Goal: Transaction & Acquisition: Purchase product/service

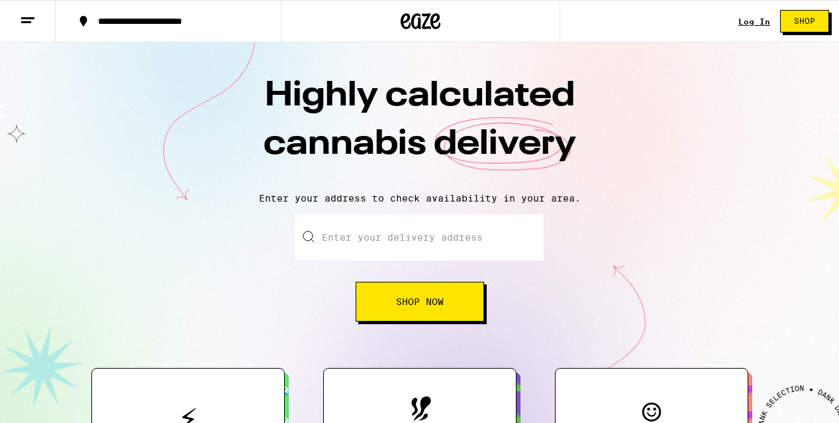
click at [358, 244] on input "Enter your delivery address" at bounding box center [419, 237] width 248 height 46
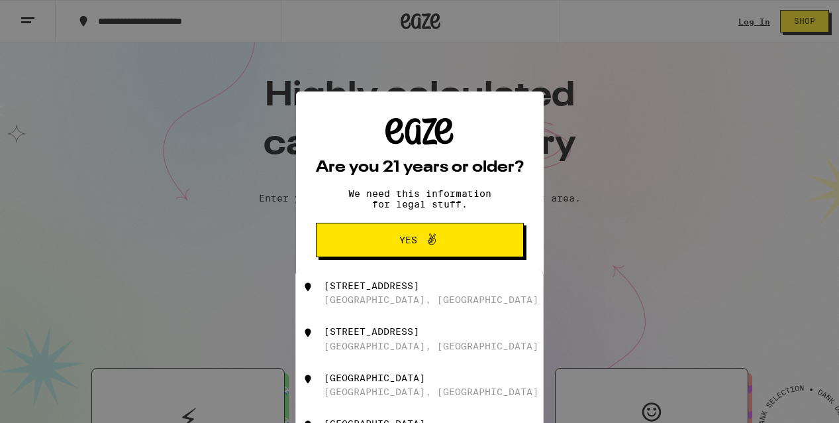
click at [388, 238] on span "Yes" at bounding box center [420, 239] width 101 height 17
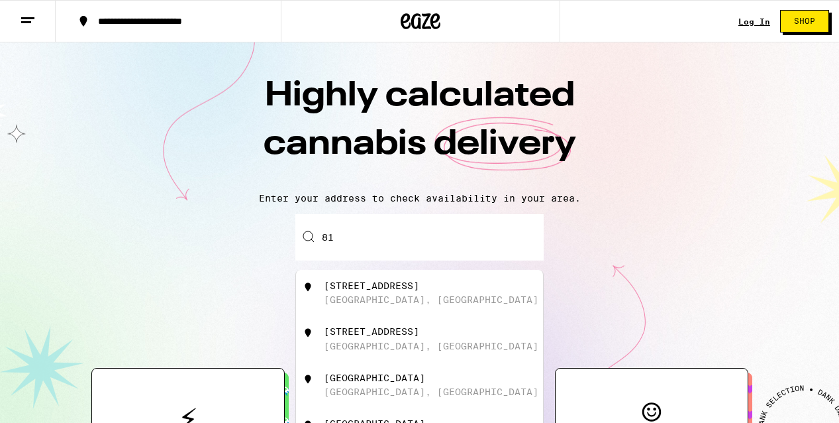
click at [388, 238] on input "81" at bounding box center [419, 237] width 248 height 46
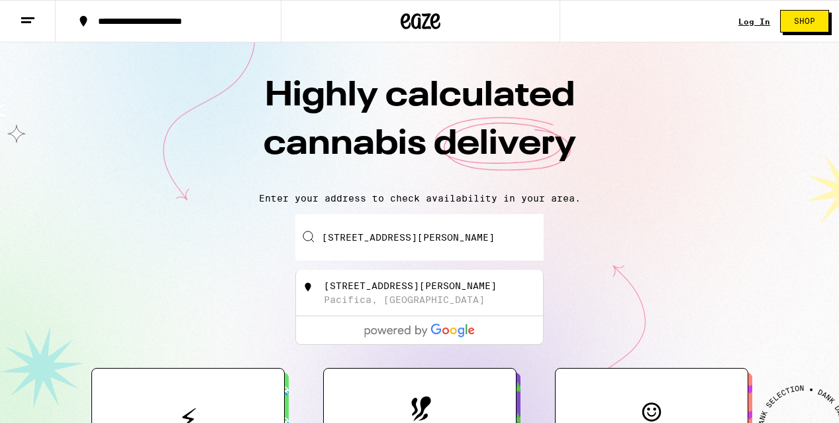
click at [390, 291] on div "[STREET_ADDRESS][PERSON_NAME]" at bounding box center [410, 285] width 173 height 11
type input "[STREET_ADDRESS][PERSON_NAME]"
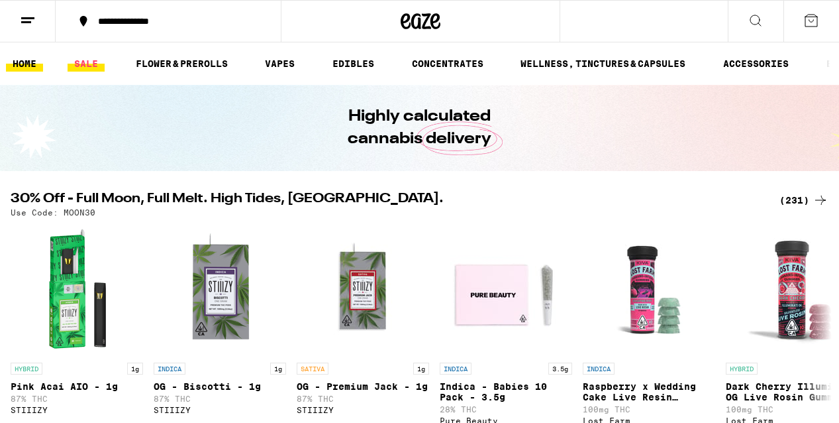
click at [81, 67] on link "SALE" at bounding box center [86, 64] width 37 height 16
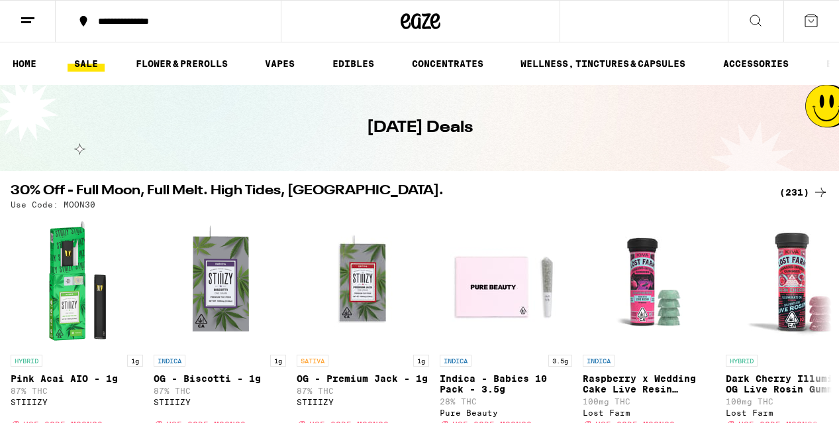
click at [756, 21] on icon at bounding box center [756, 21] width 16 height 16
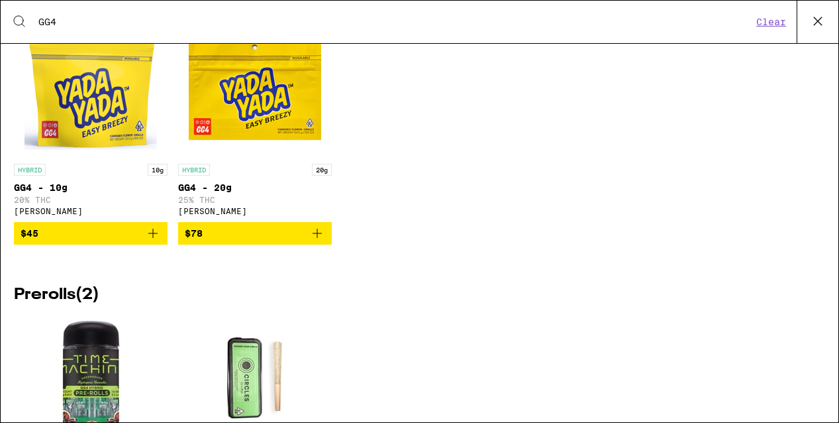
scroll to position [74, 0]
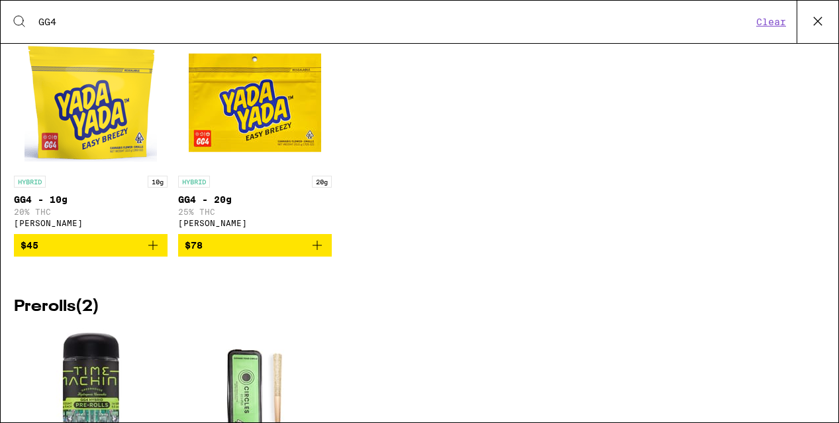
type input "GG4"
click at [98, 134] on img "Open page for GG4 - 10g from Yada Yada" at bounding box center [91, 102] width 132 height 132
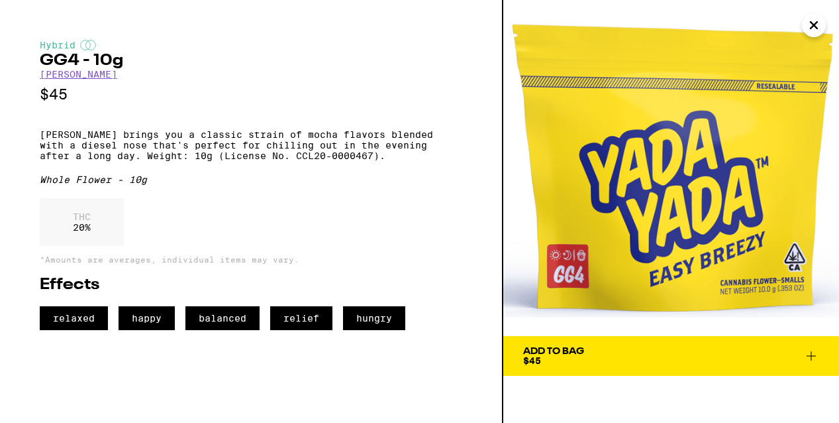
click at [81, 78] on link "[PERSON_NAME]" at bounding box center [79, 74] width 78 height 11
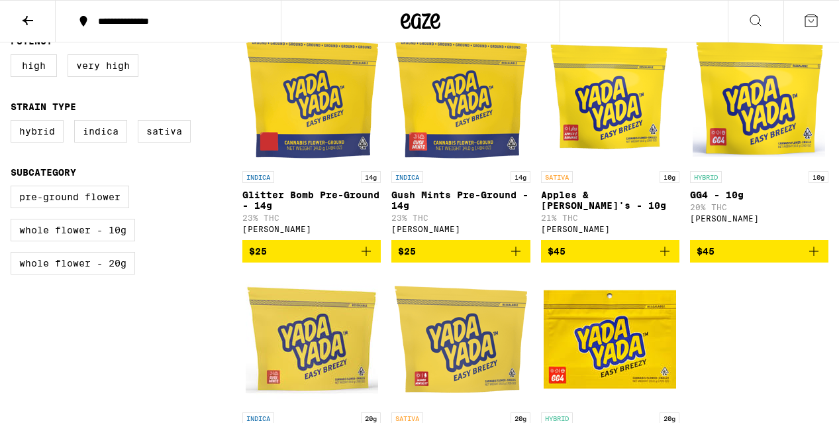
scroll to position [353, 0]
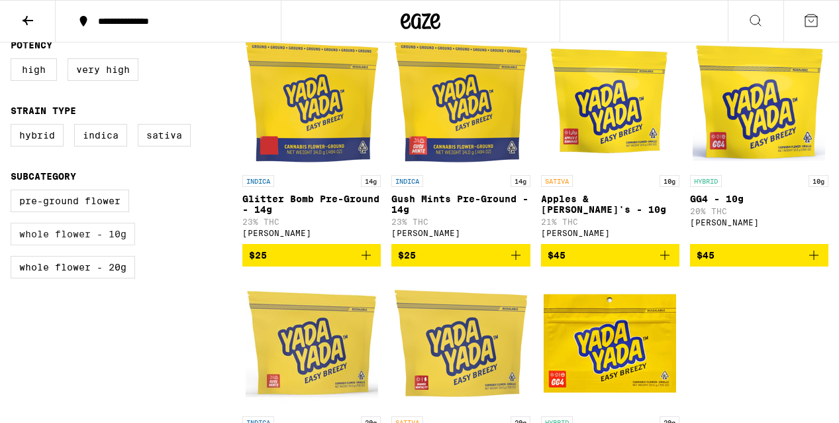
click at [68, 242] on label "Whole Flower - 10g" at bounding box center [73, 234] width 125 height 23
click at [14, 192] on input "Whole Flower - 10g" at bounding box center [13, 191] width 1 height 1
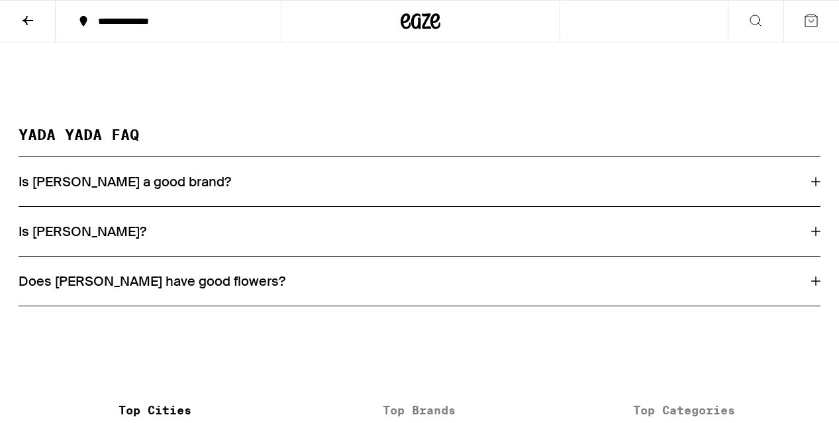
scroll to position [609, 0]
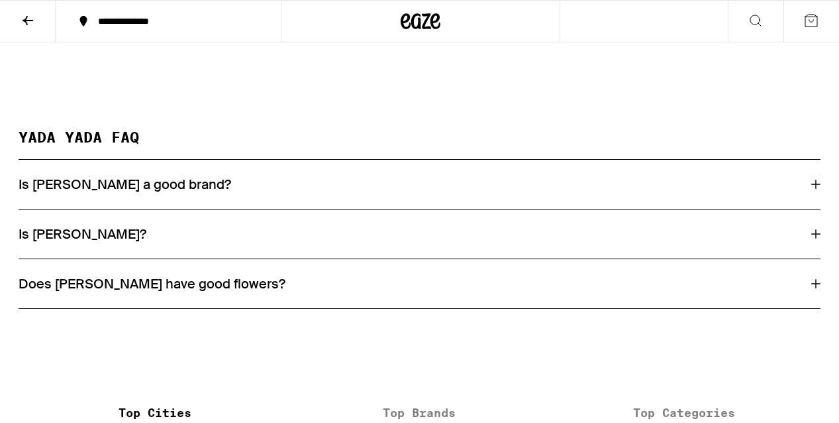
click at [815, 189] on icon at bounding box center [815, 184] width 9 height 9
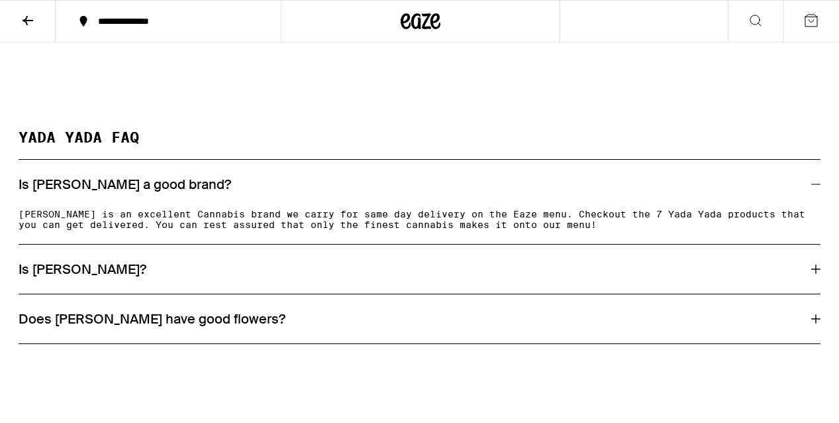
click at [813, 325] on div "Does [PERSON_NAME] have good flowers?" at bounding box center [420, 318] width 802 height 17
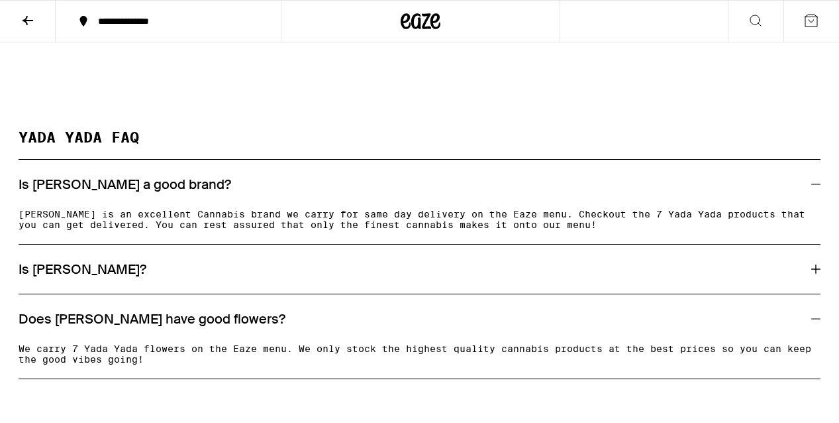
click at [814, 274] on icon at bounding box center [815, 268] width 9 height 9
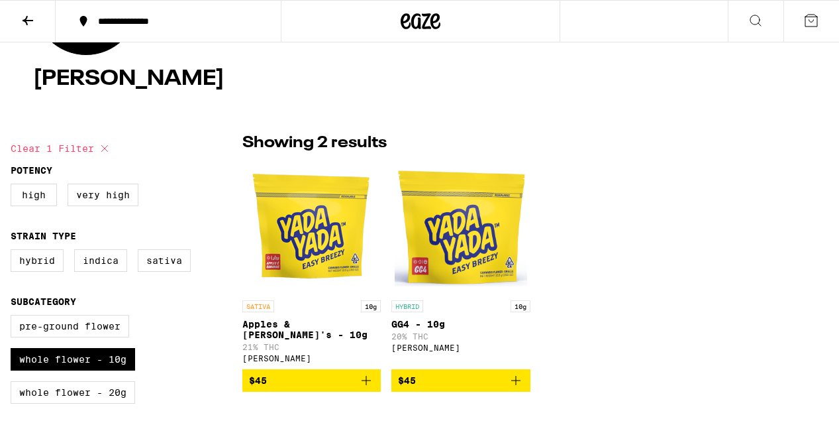
scroll to position [233, 0]
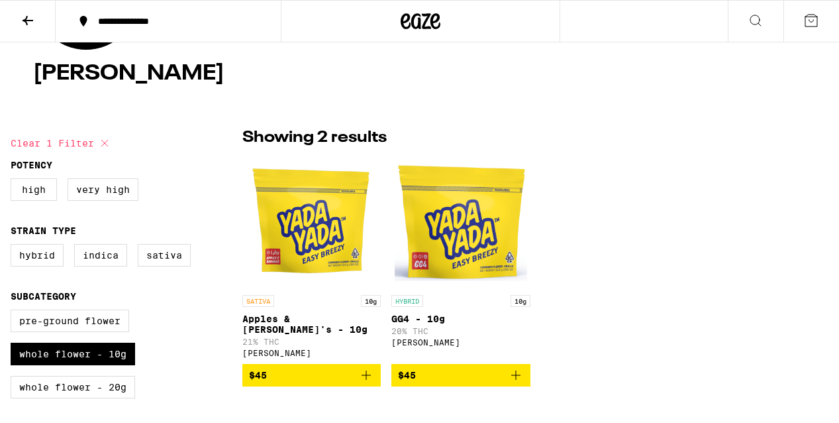
click at [456, 238] on img "Open page for GG4 - 10g from Yada Yada" at bounding box center [461, 222] width 132 height 132
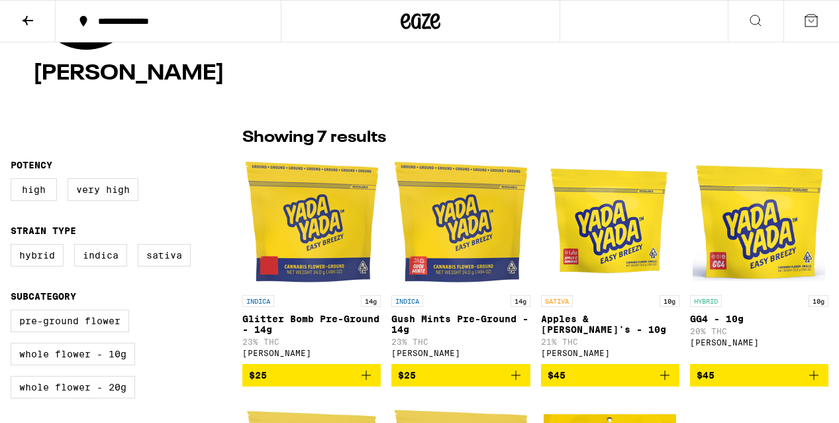
checkbox input "false"
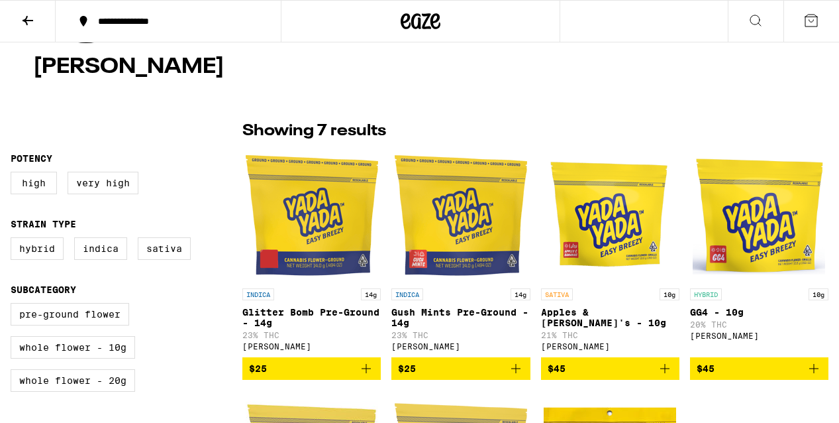
scroll to position [234, 0]
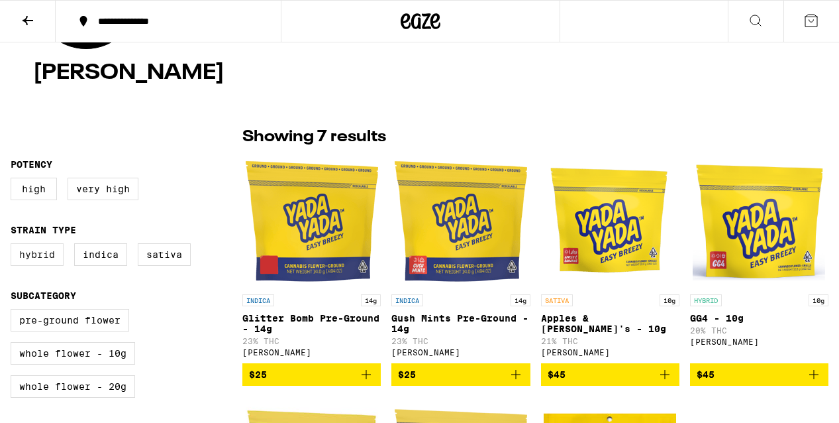
click at [46, 259] on label "Hybrid" at bounding box center [37, 254] width 53 height 23
click at [14, 246] on input "Hybrid" at bounding box center [13, 245] width 1 height 1
checkbox input "true"
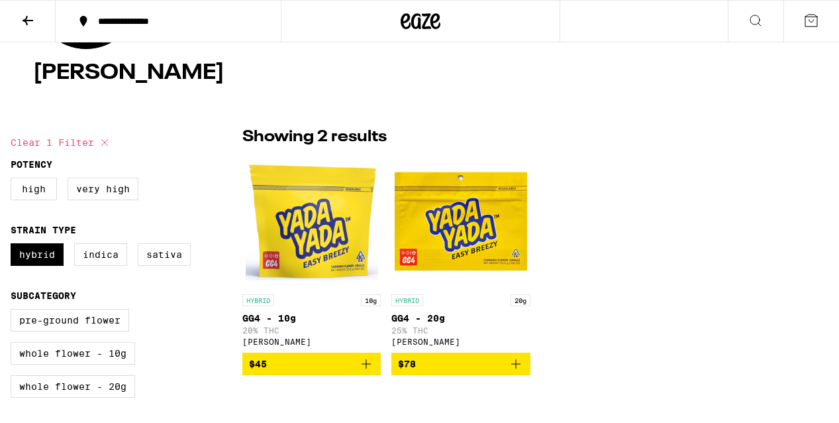
click at [25, 24] on icon at bounding box center [28, 21] width 16 height 16
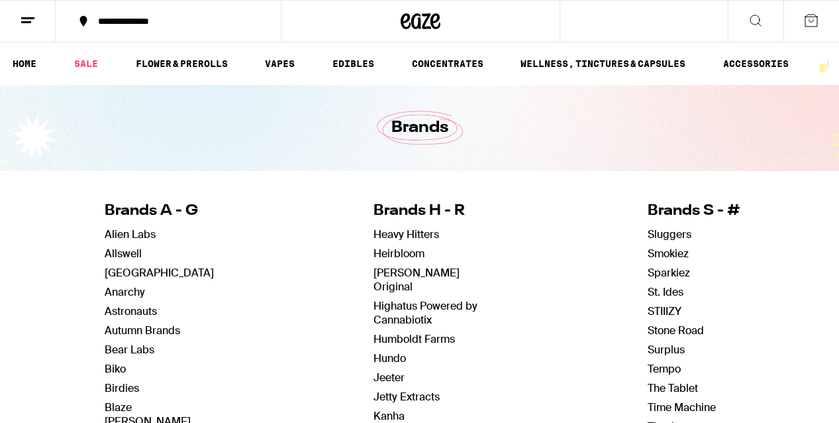
click at [760, 22] on icon at bounding box center [756, 21] width 16 height 16
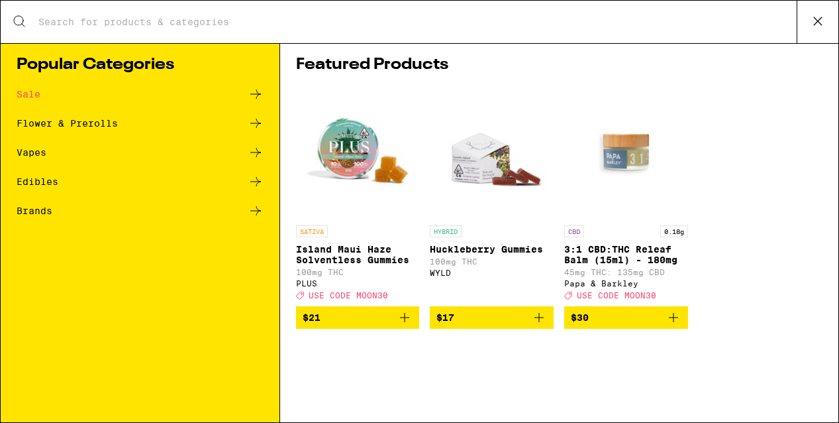
click at [46, 123] on div "Flower & Prerolls" at bounding box center [67, 123] width 101 height 9
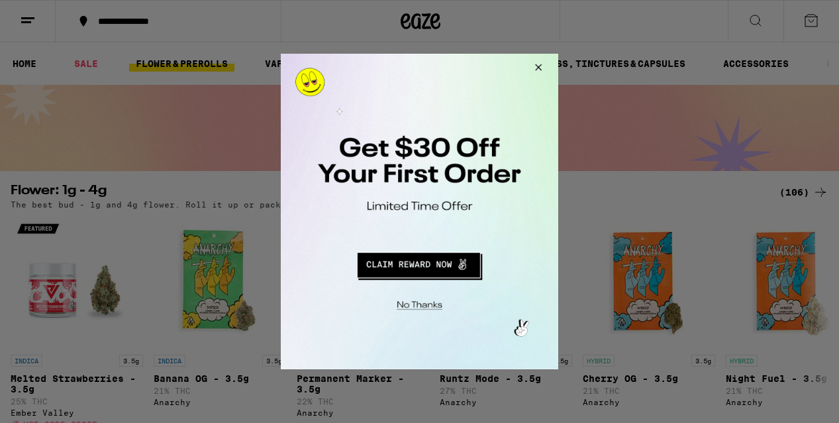
click at [539, 68] on button "Close Modal" at bounding box center [537, 70] width 36 height 32
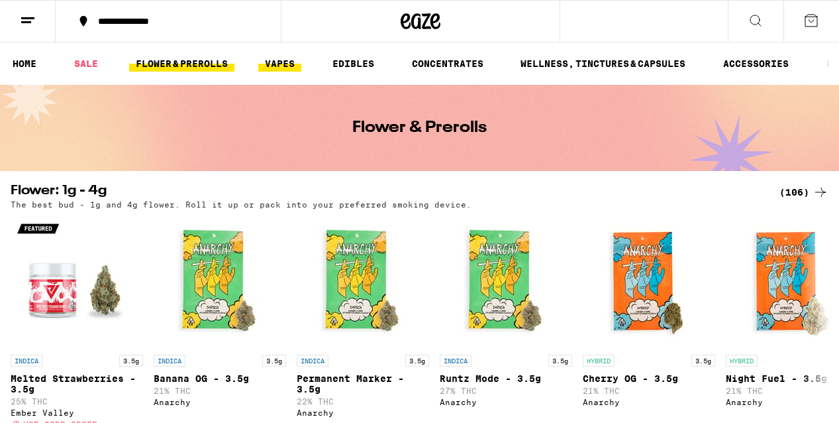
click at [281, 60] on link "VAPES" at bounding box center [279, 64] width 43 height 16
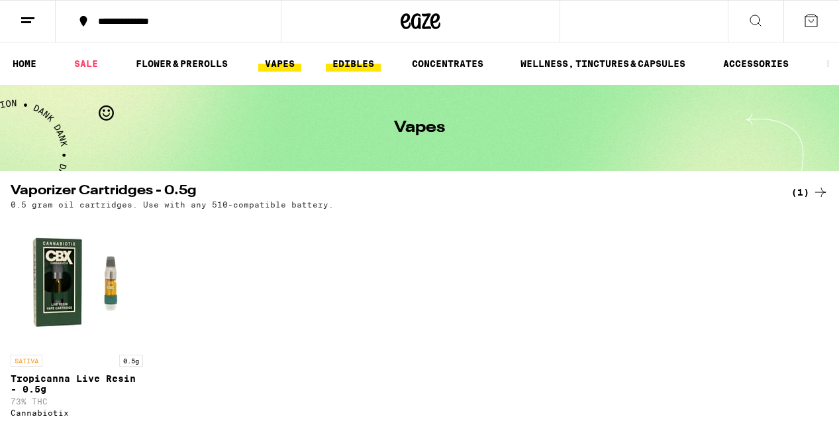
click at [351, 66] on link "EDIBLES" at bounding box center [353, 64] width 55 height 16
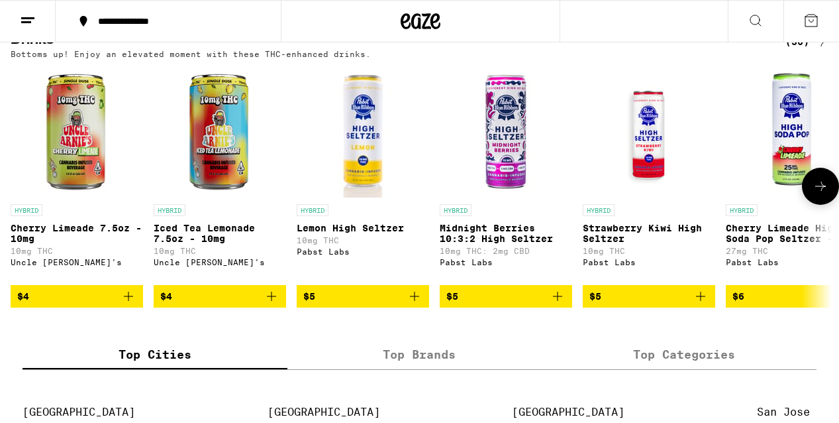
scroll to position [762, 0]
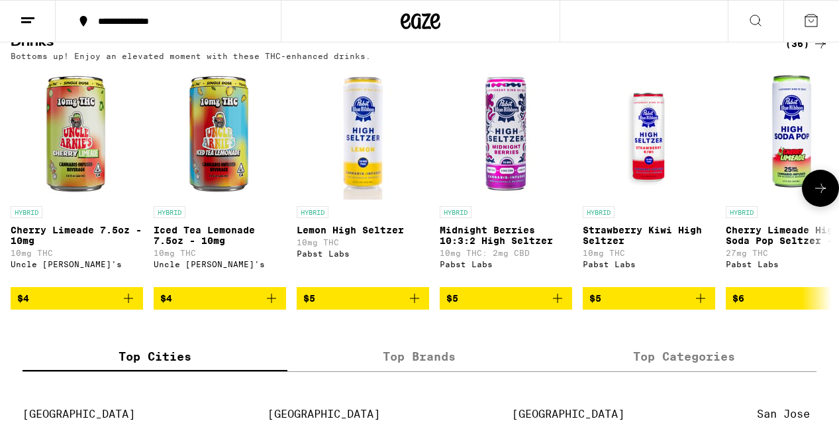
click at [819, 196] on icon at bounding box center [821, 188] width 16 height 16
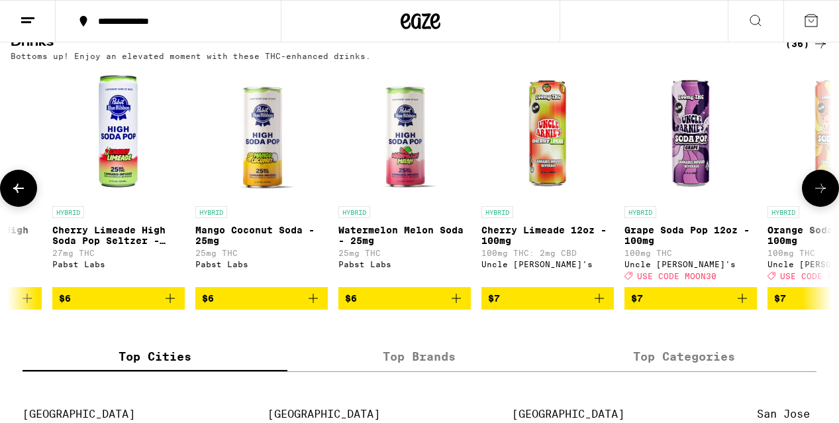
click at [819, 196] on icon at bounding box center [821, 188] width 16 height 16
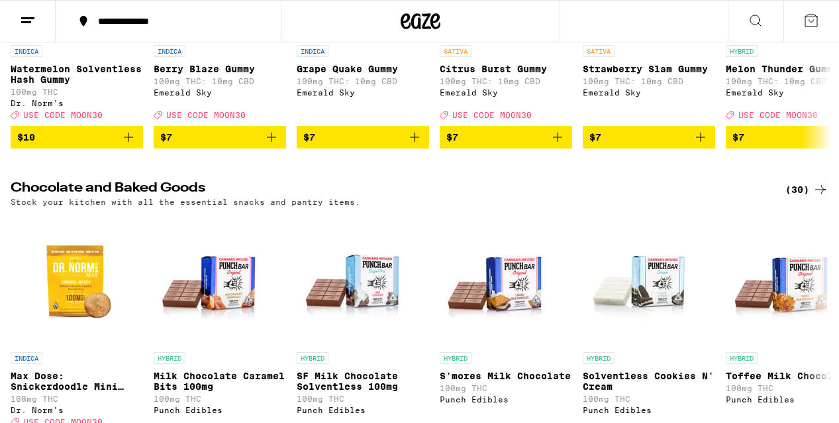
scroll to position [308, 0]
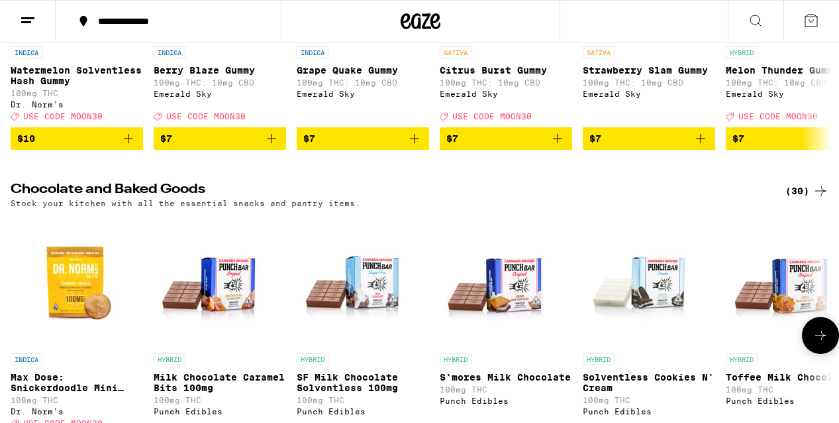
click at [824, 354] on button at bounding box center [820, 335] width 37 height 37
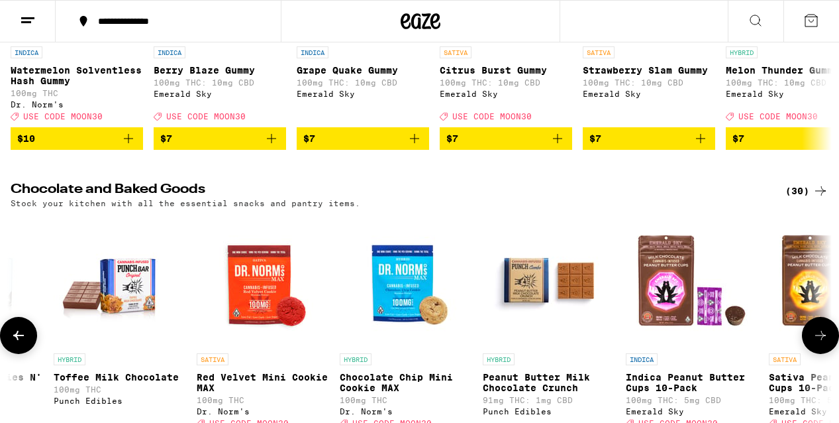
scroll to position [0, 674]
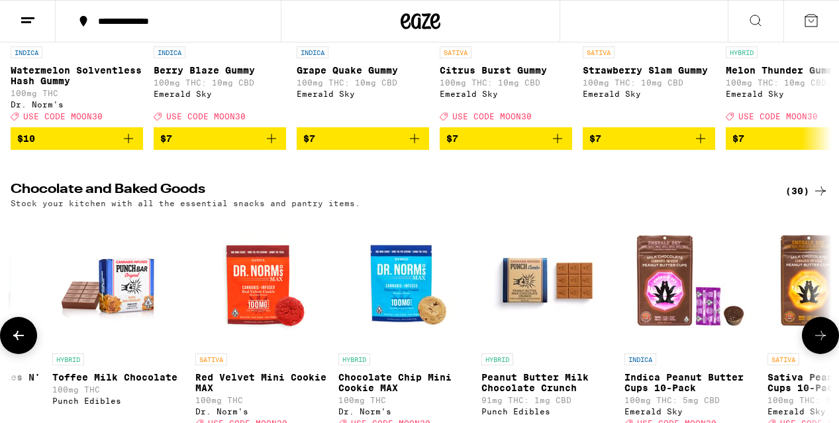
click at [822, 343] on icon at bounding box center [821, 335] width 16 height 16
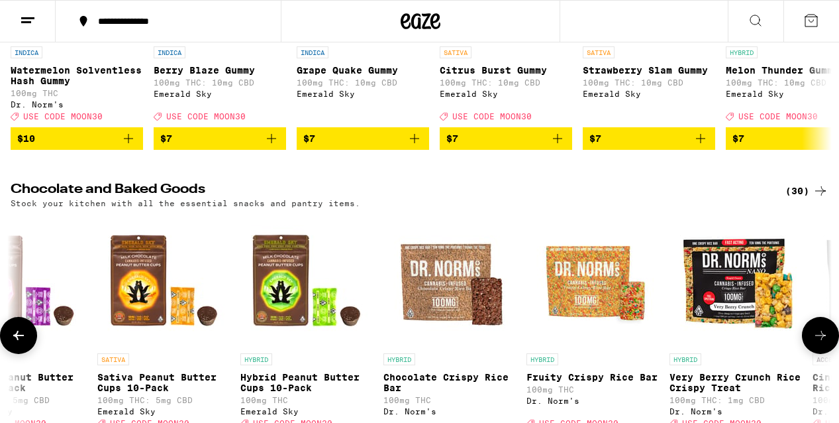
scroll to position [0, 1347]
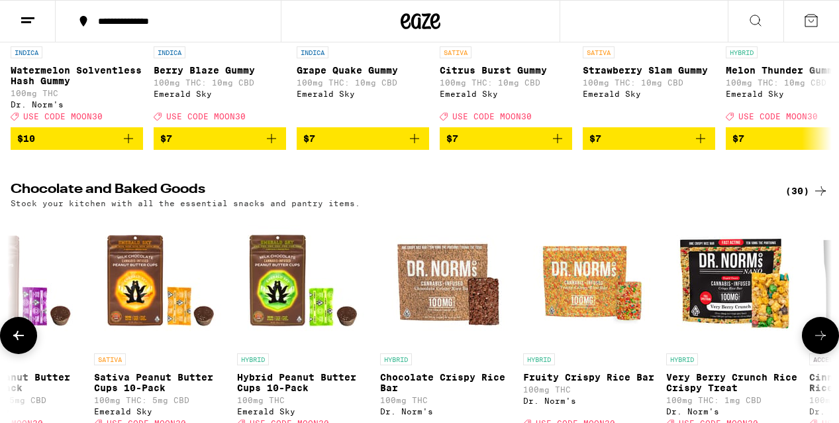
click at [822, 343] on icon at bounding box center [821, 335] width 16 height 16
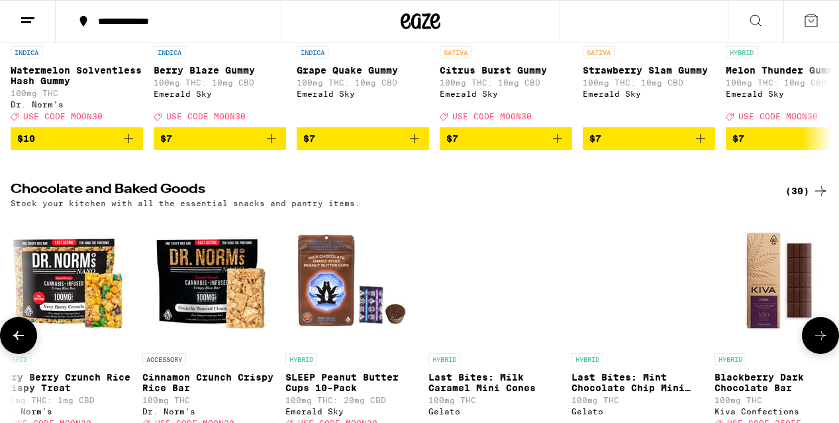
scroll to position [0, 2021]
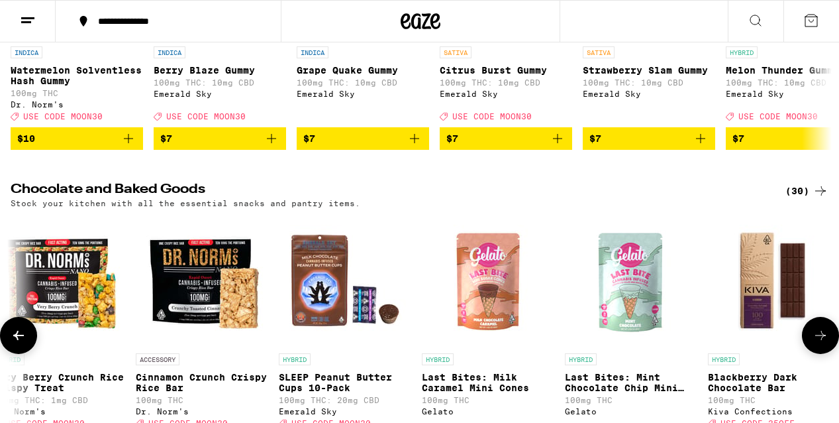
click at [822, 343] on icon at bounding box center [821, 335] width 16 height 16
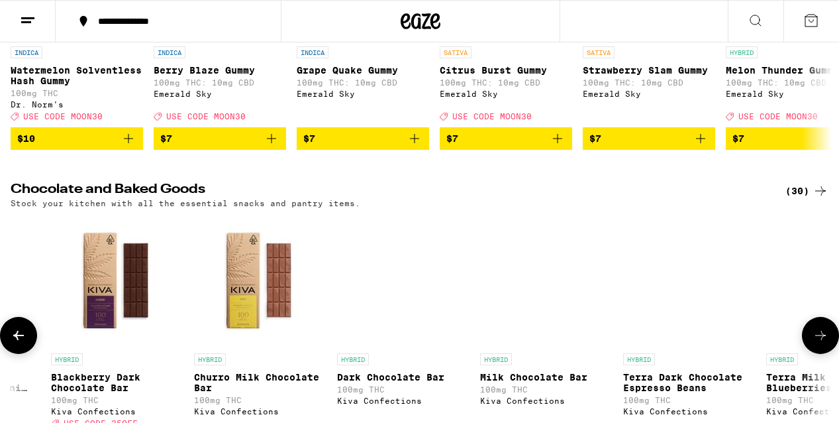
scroll to position [0, 2695]
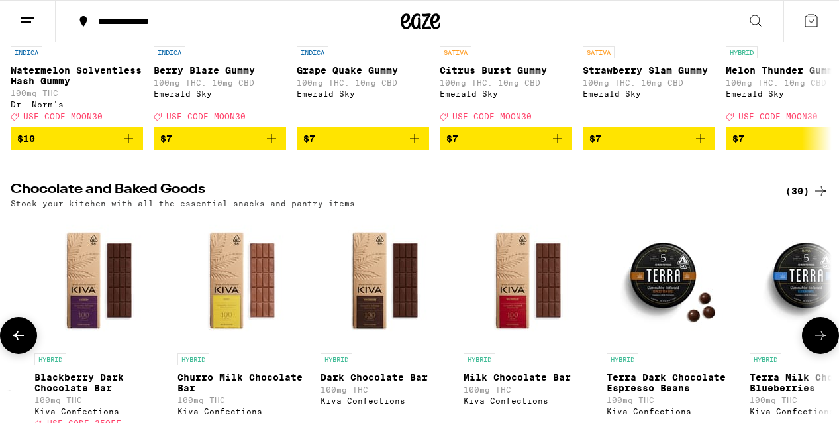
click at [817, 343] on icon at bounding box center [821, 335] width 16 height 16
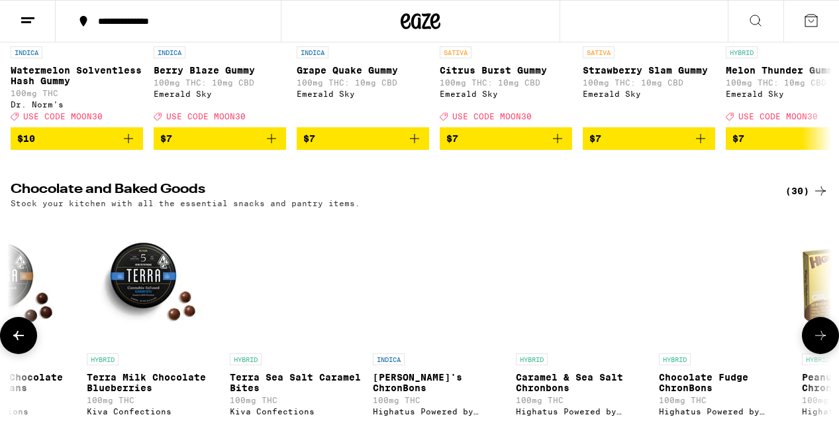
scroll to position [0, 3368]
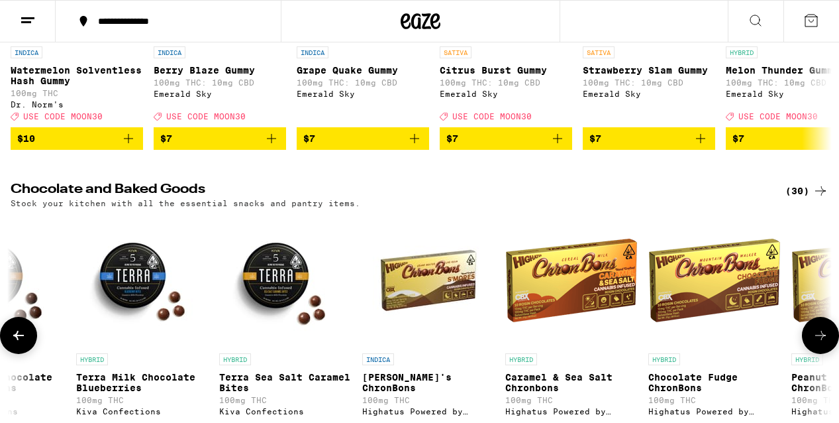
click at [817, 343] on icon at bounding box center [821, 335] width 16 height 16
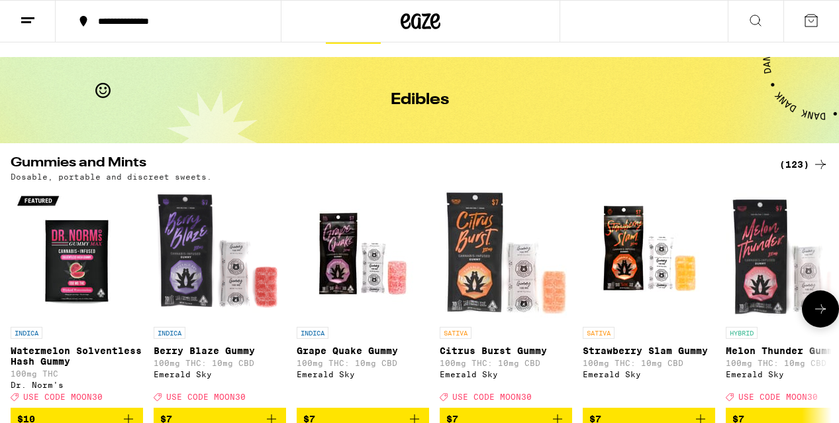
scroll to position [0, 0]
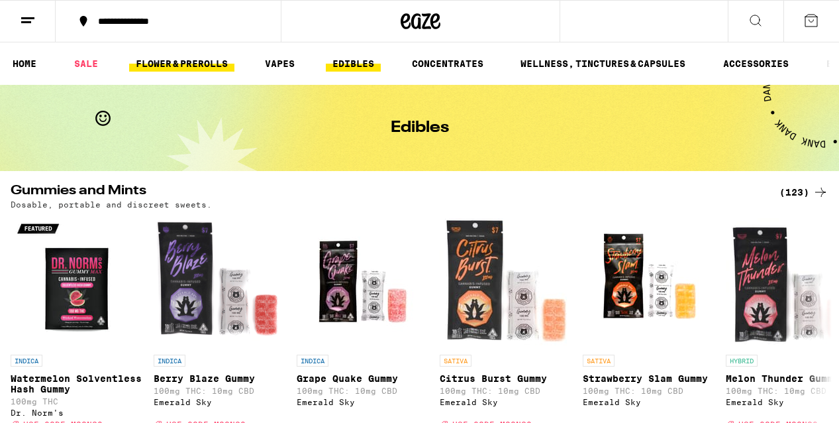
click at [177, 61] on link "FLOWER & PREROLLS" at bounding box center [181, 64] width 105 height 16
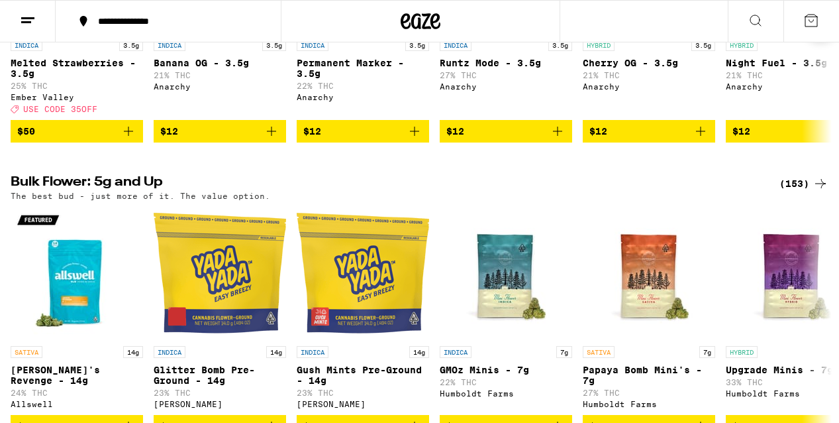
scroll to position [319, 0]
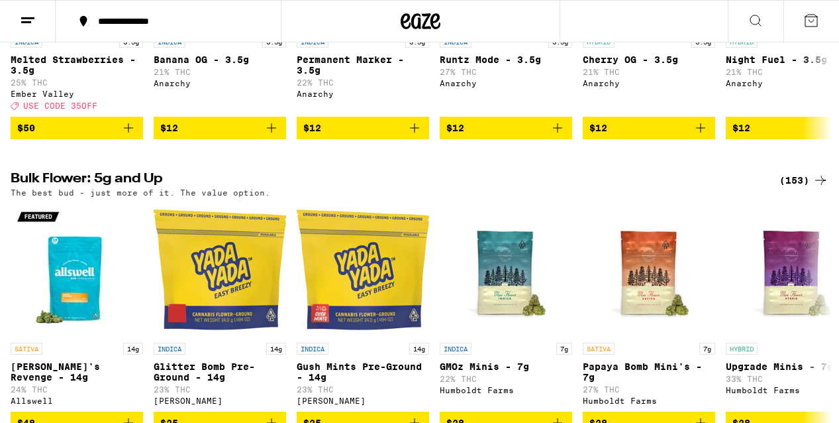
click at [798, 183] on div "(153)" at bounding box center [804, 180] width 49 height 16
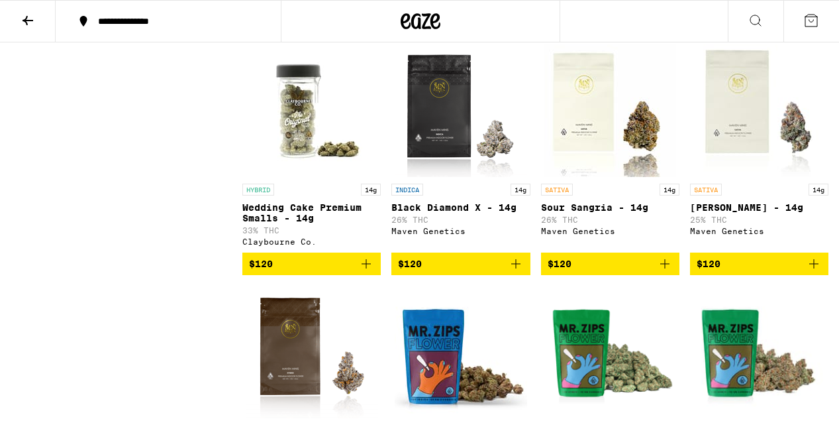
scroll to position [7603, 0]
